Goal: Information Seeking & Learning: Learn about a topic

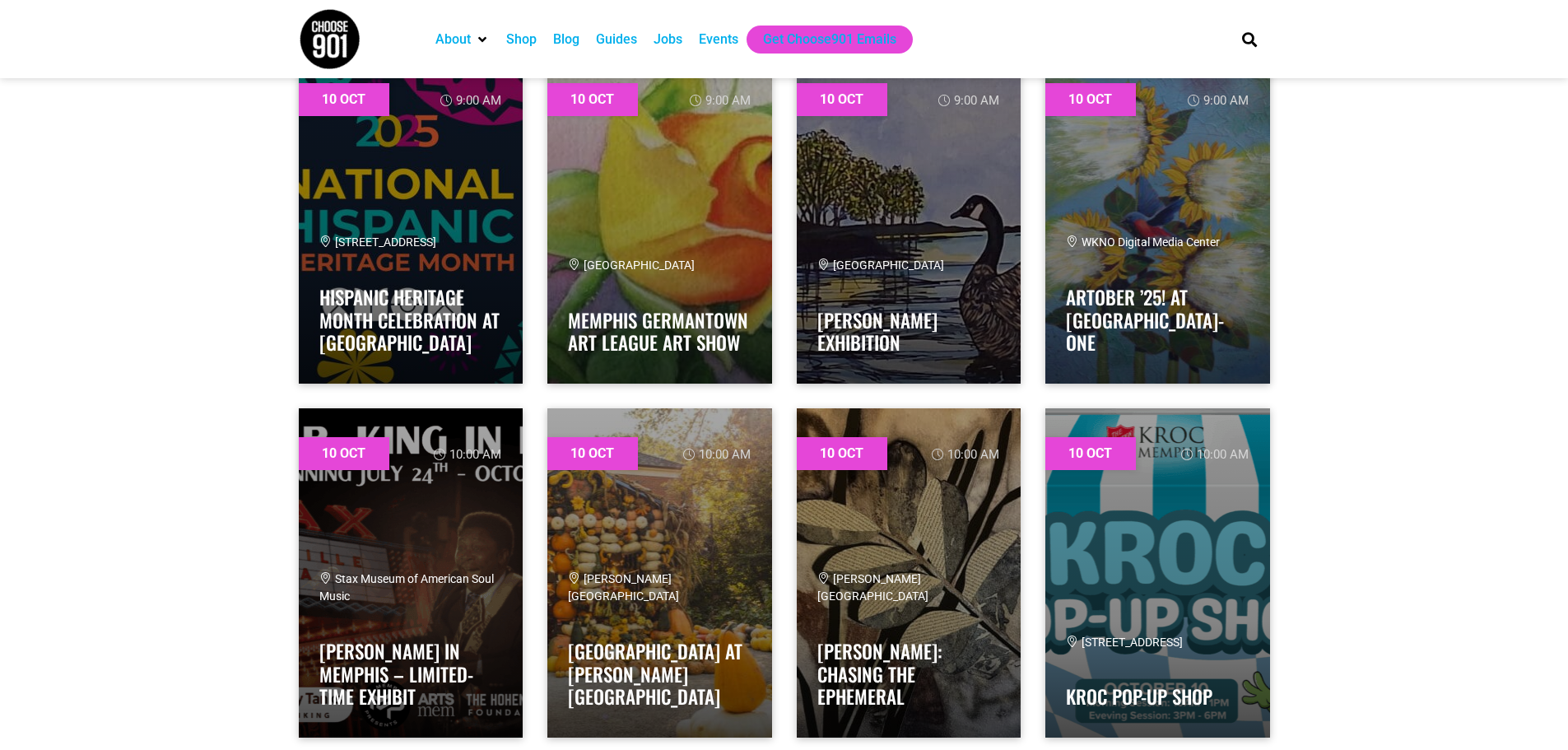
scroll to position [988, 0]
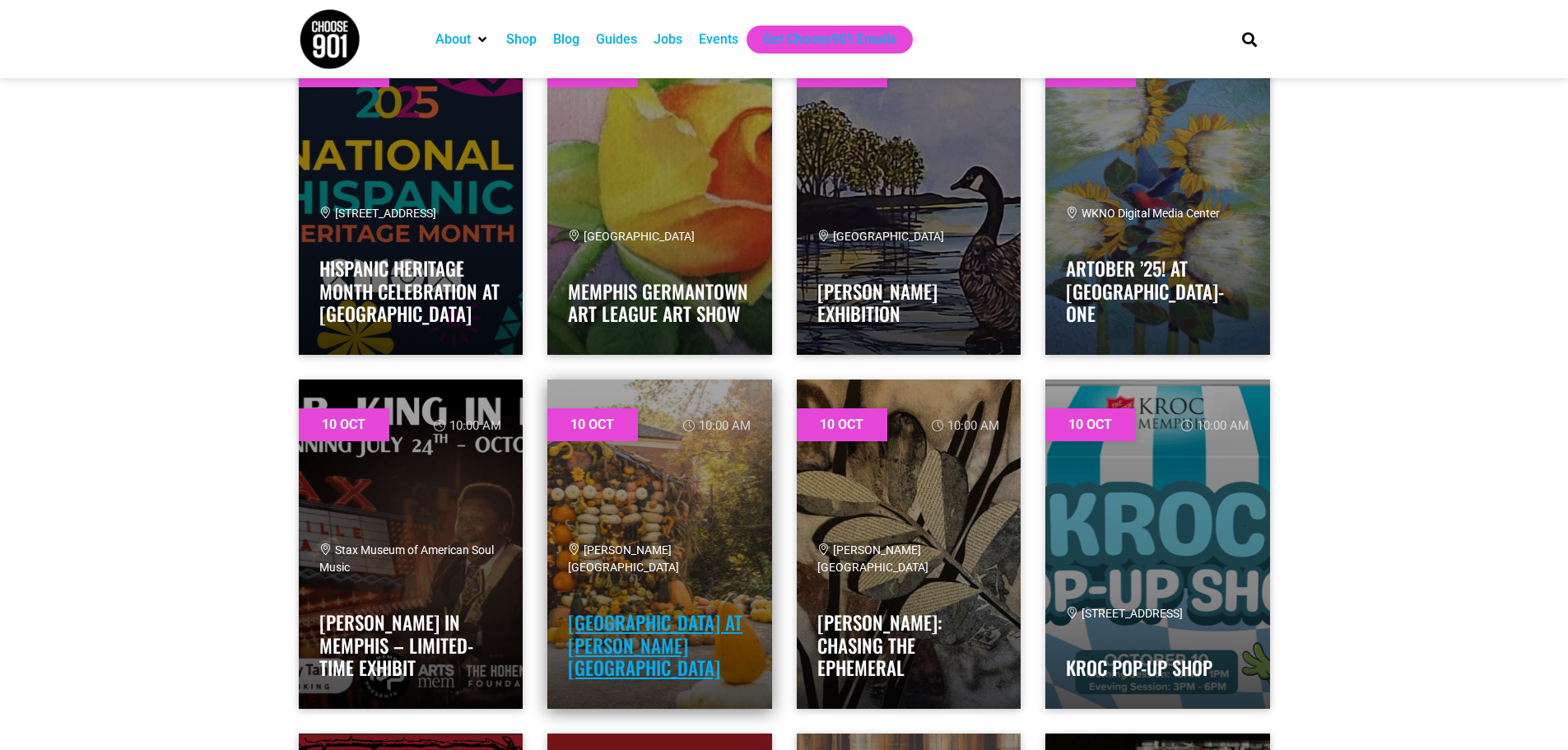
click at [633, 614] on link "Pumpkin House at Dixon Gallery and Gardens" at bounding box center [655, 645] width 175 height 74
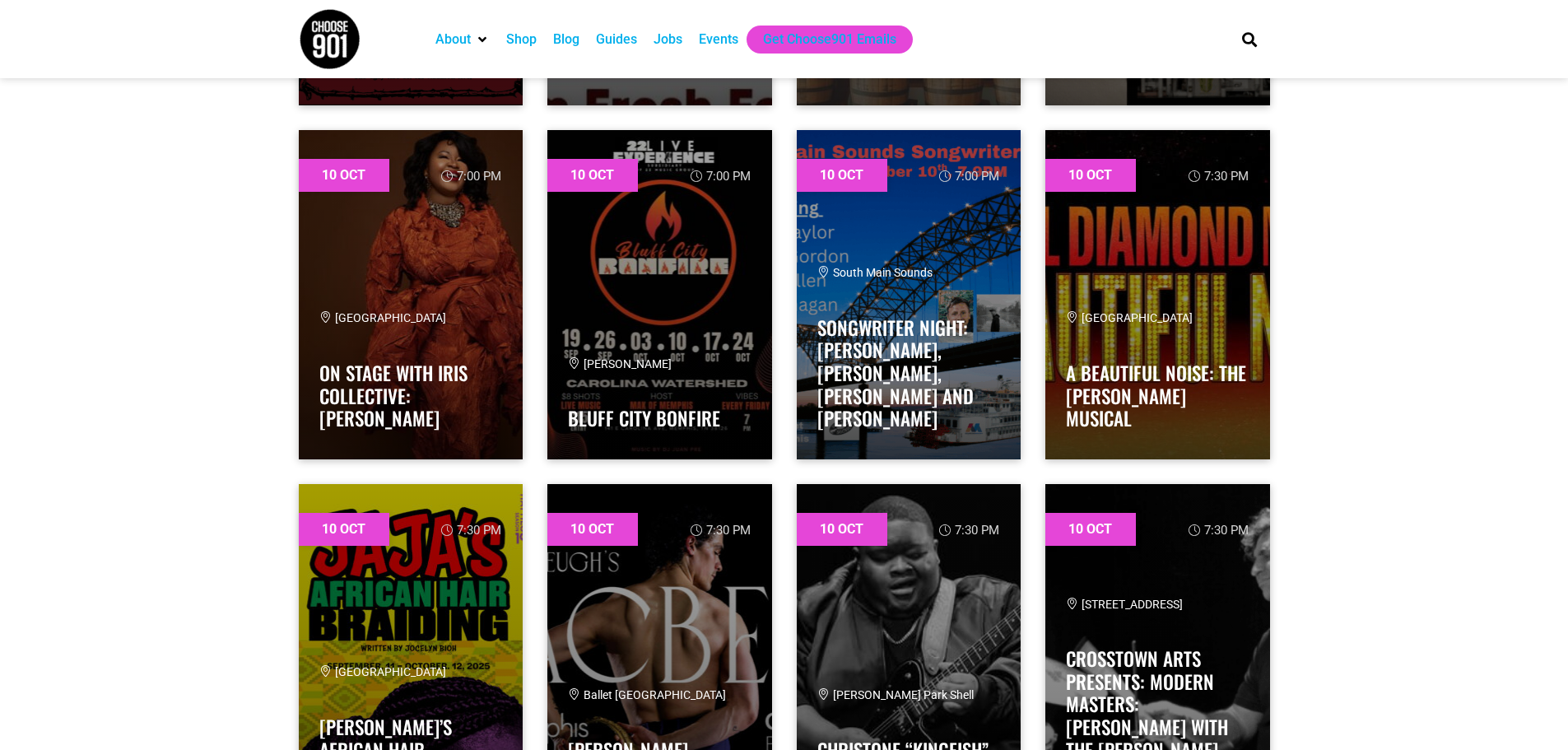
scroll to position [1894, 0]
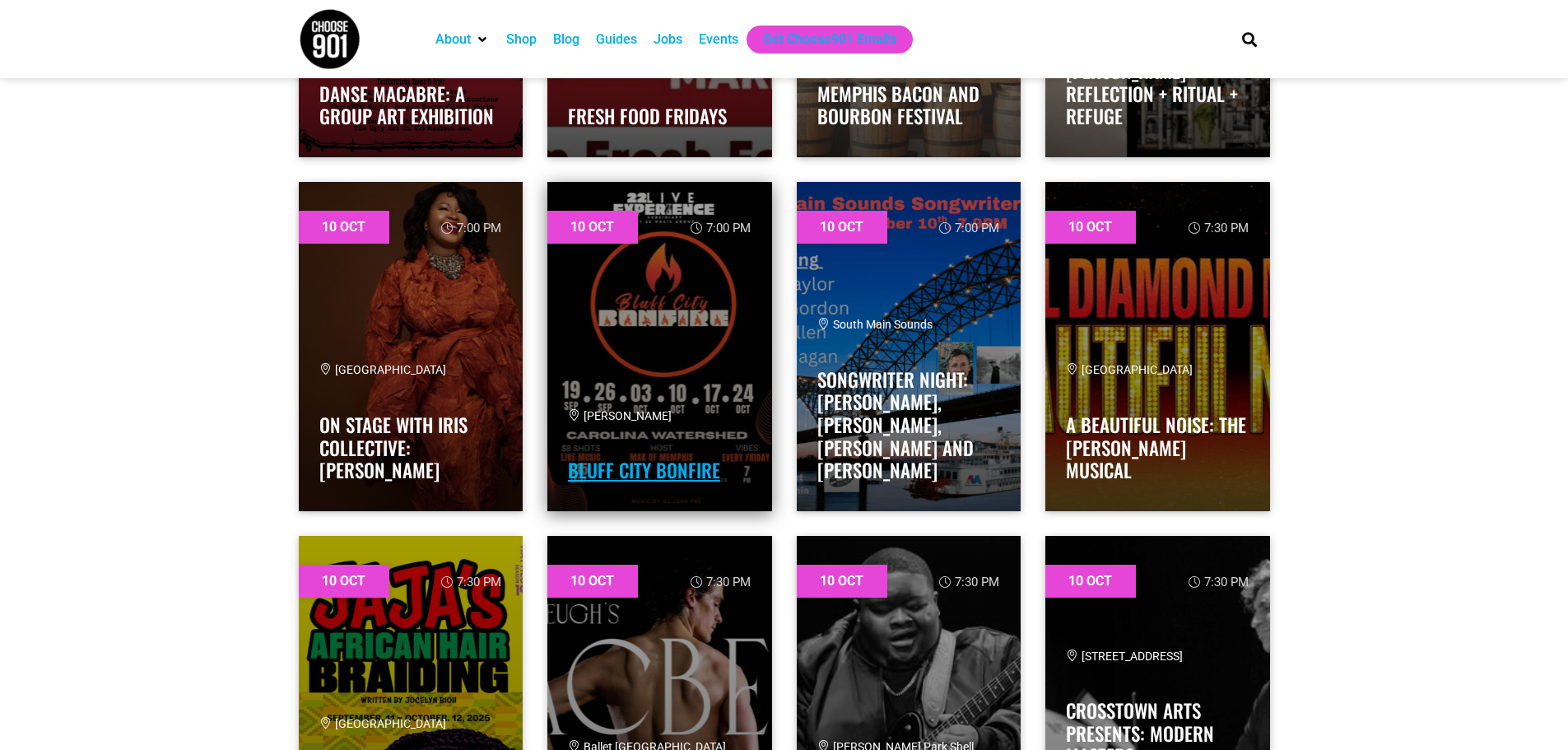
click at [625, 471] on link "Bluff City Bonfire" at bounding box center [644, 470] width 153 height 28
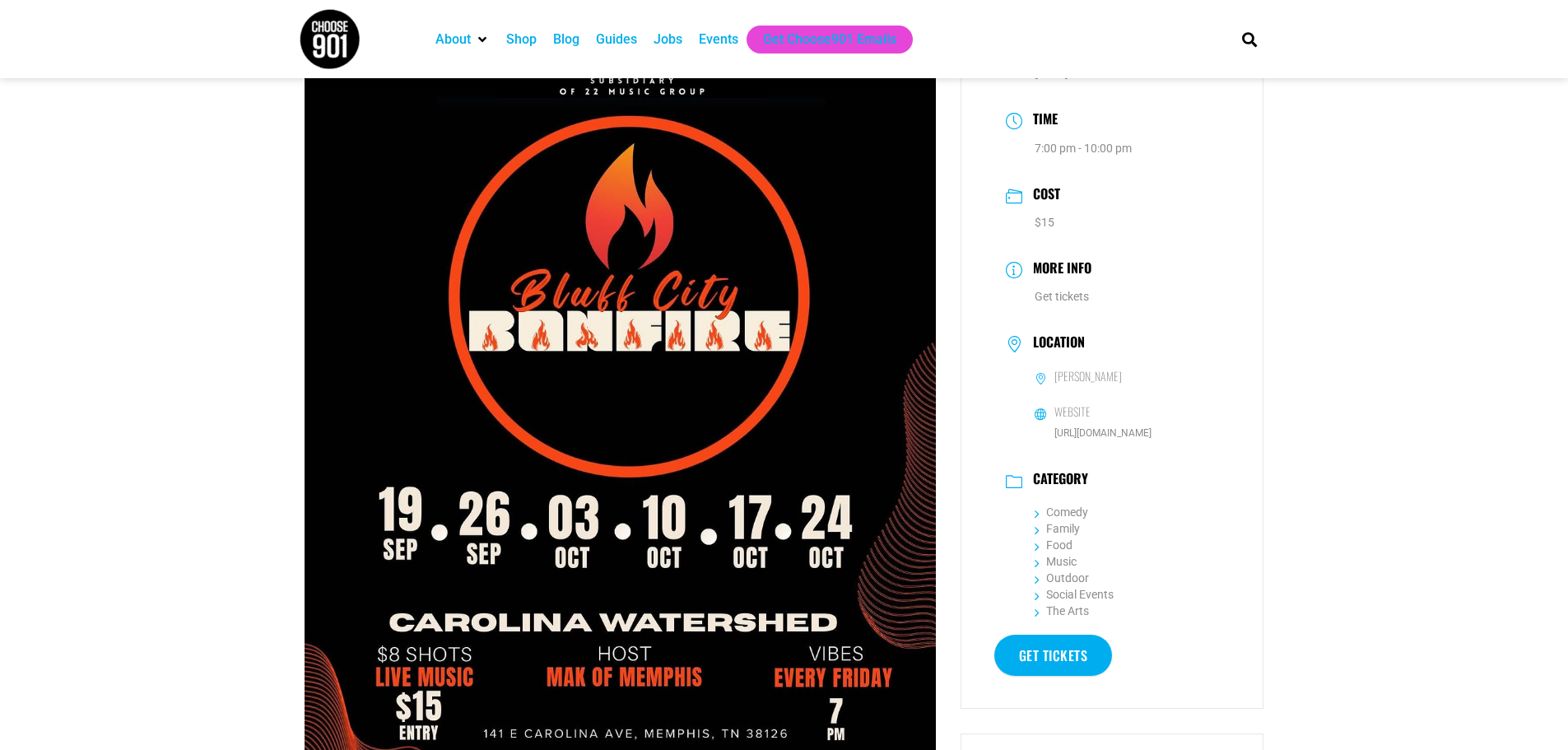
scroll to position [83, 0]
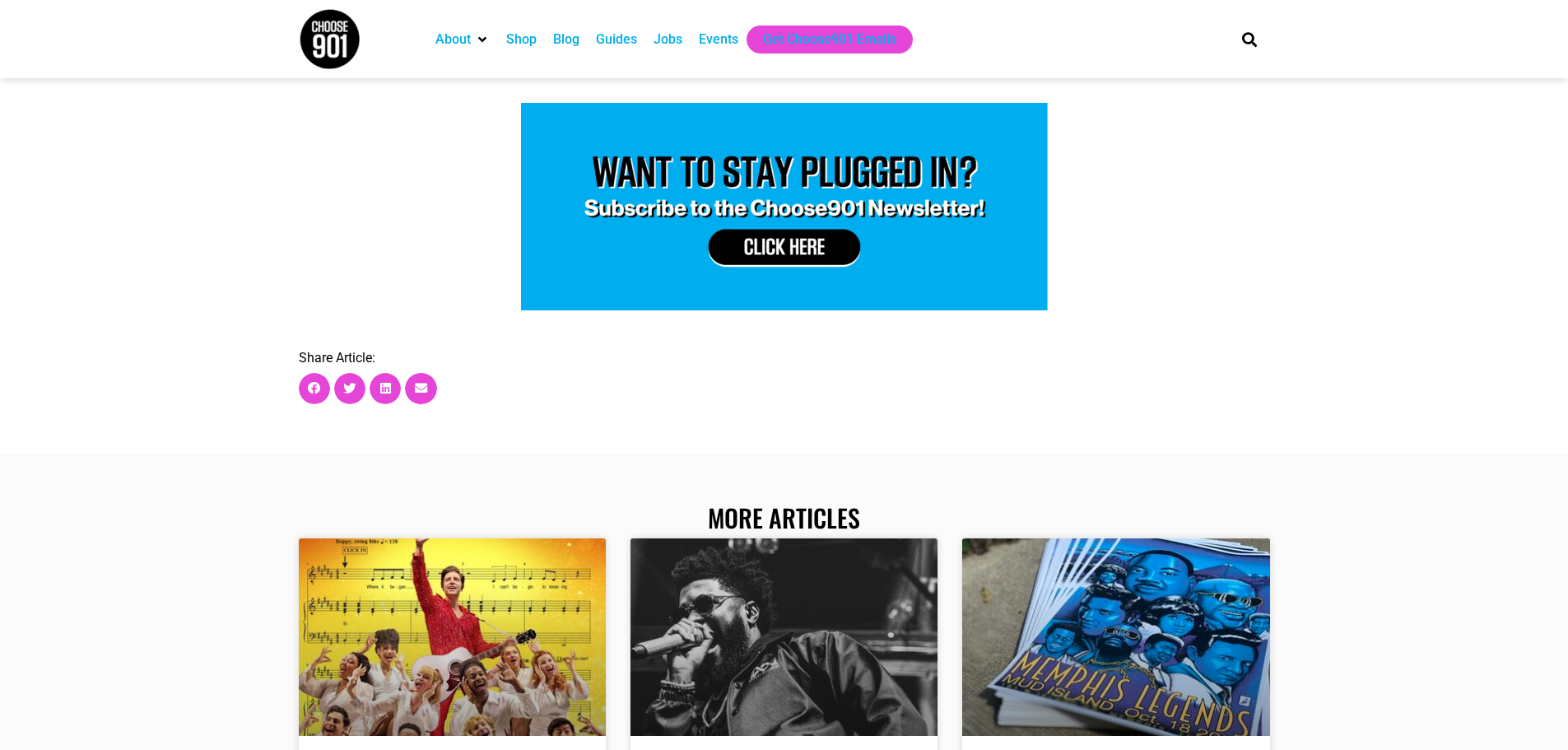
scroll to position [10787, 0]
